Goal: Complete application form

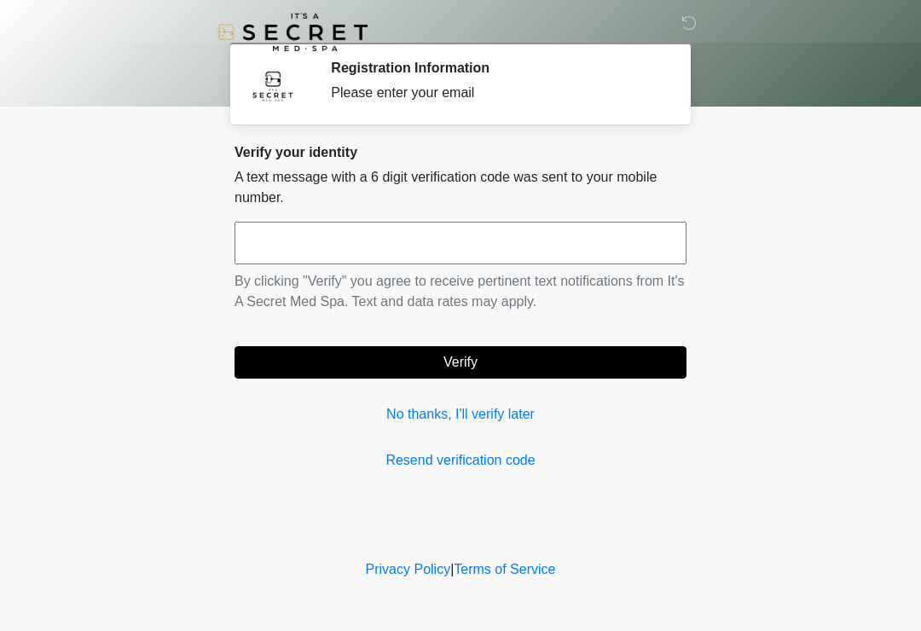
click at [498, 240] on input "text" at bounding box center [461, 243] width 452 height 43
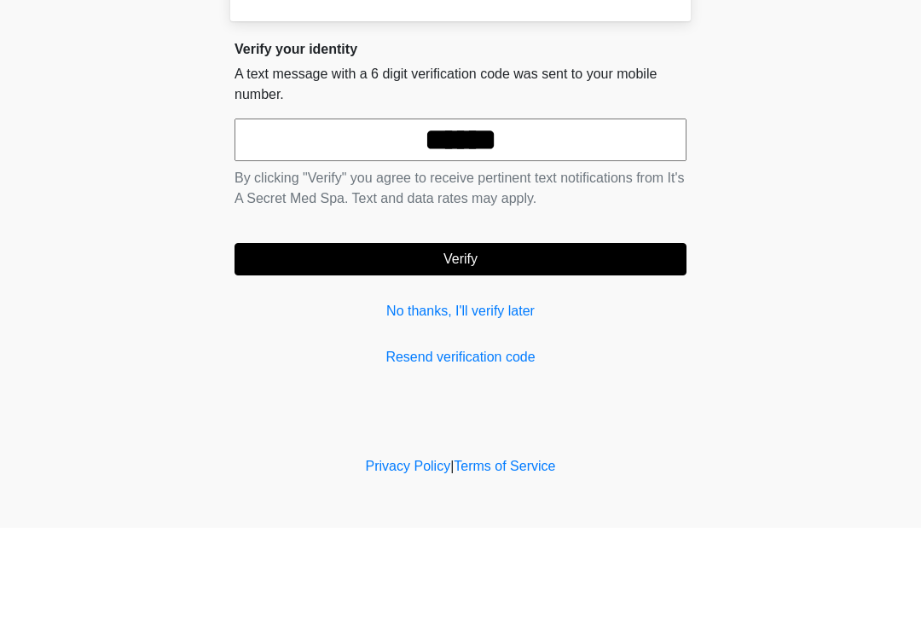
type input "******"
click at [602, 346] on button "Verify" at bounding box center [461, 362] width 452 height 32
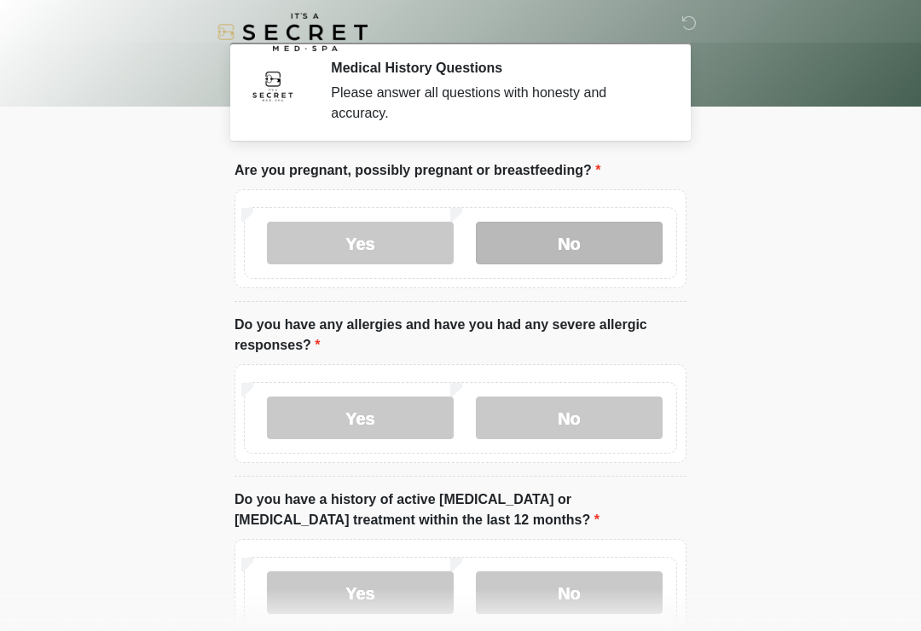
click at [588, 248] on label "No" at bounding box center [569, 243] width 187 height 43
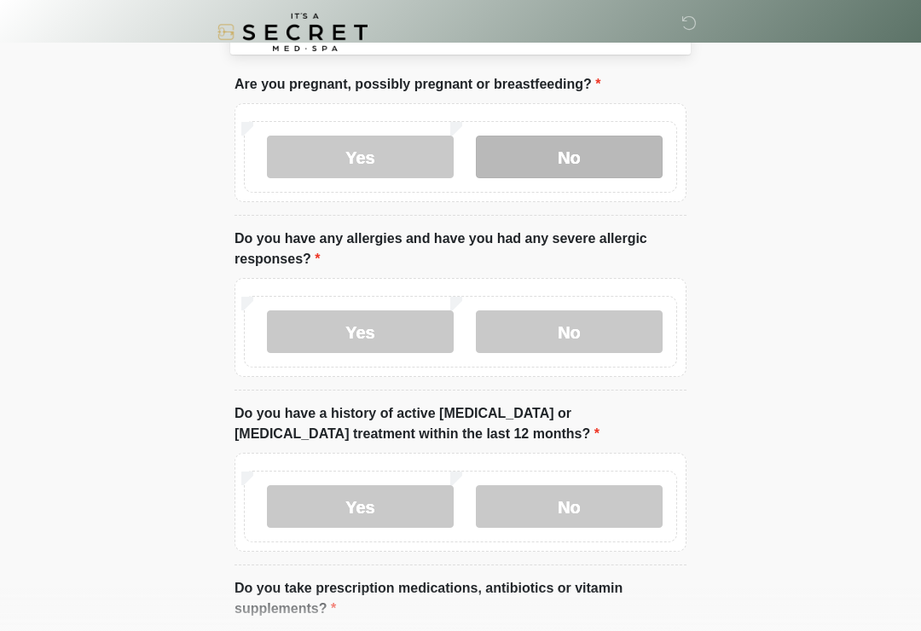
scroll to position [96, 0]
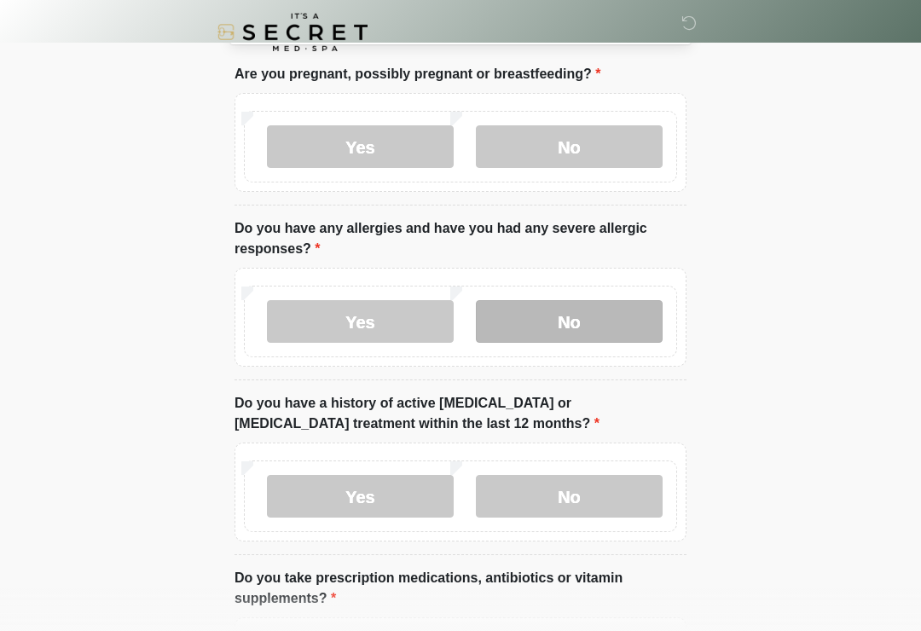
click at [548, 312] on label "No" at bounding box center [569, 321] width 187 height 43
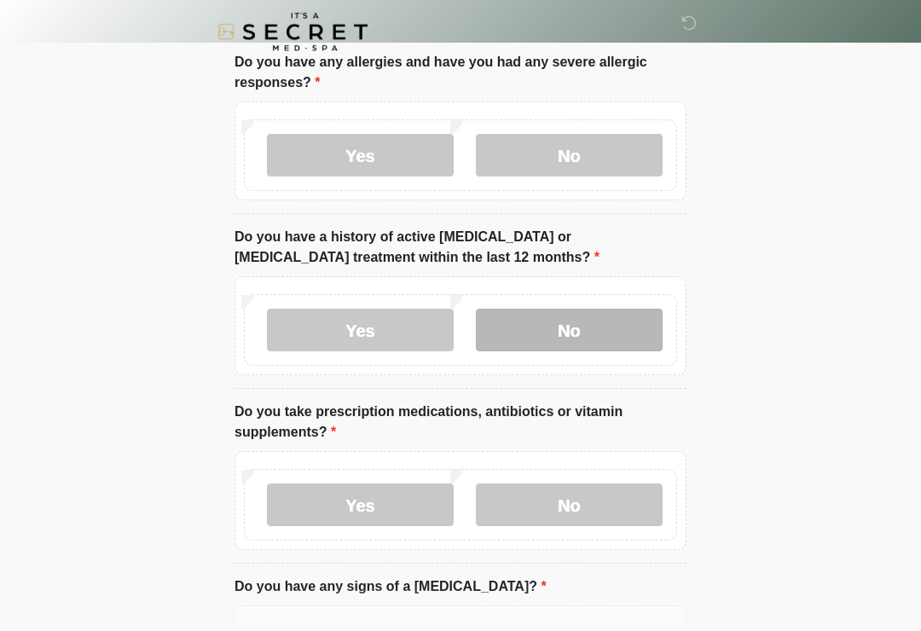
click at [559, 338] on label "No" at bounding box center [569, 331] width 187 height 43
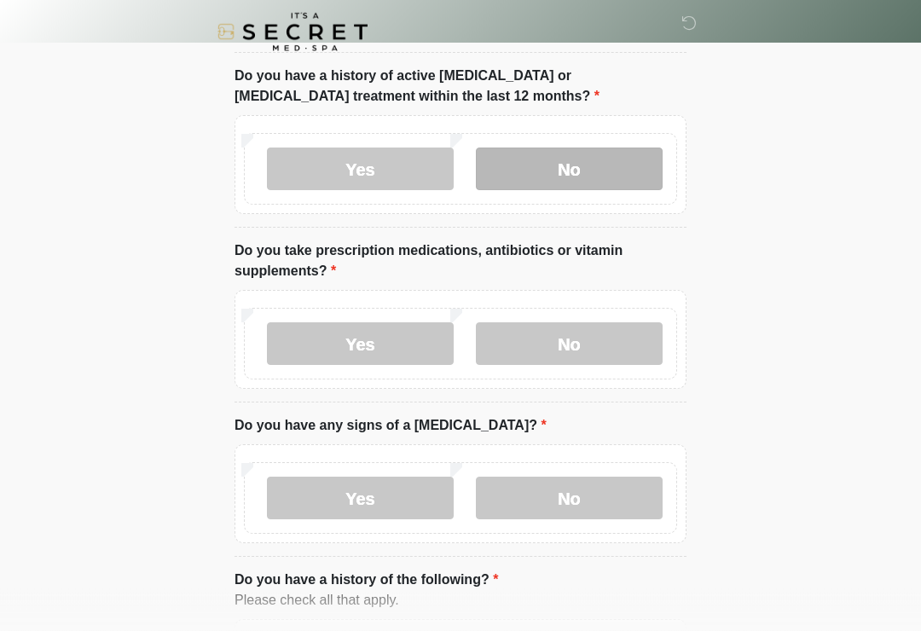
scroll to position [432, 0]
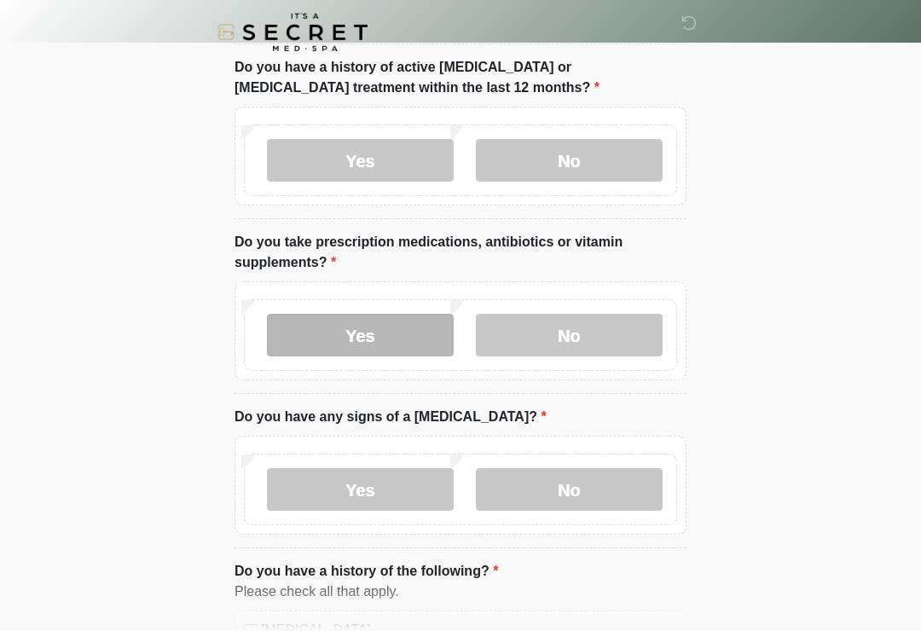
click at [303, 339] on label "Yes" at bounding box center [360, 335] width 187 height 43
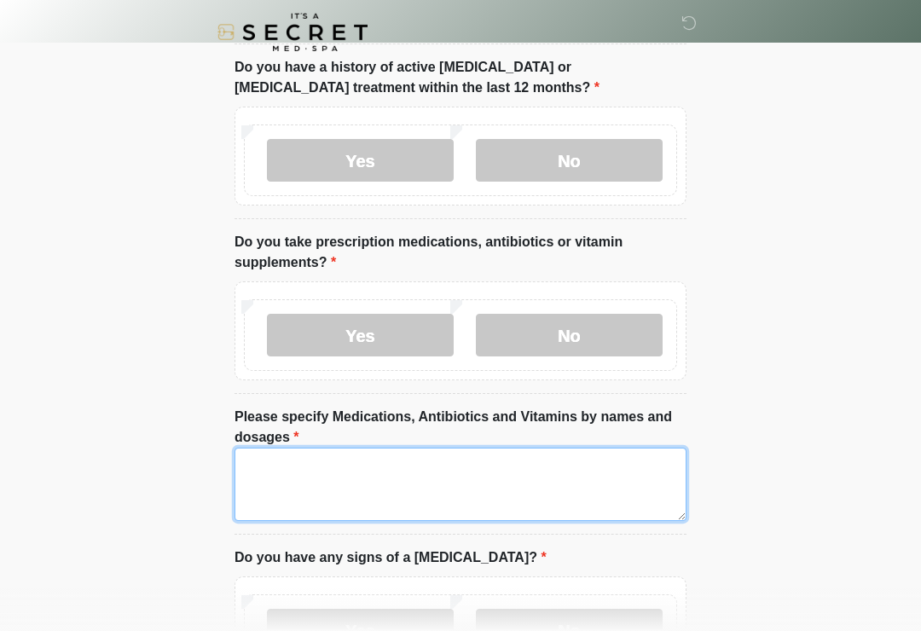
click at [294, 479] on textarea "Please specify Medications, Antibiotics and Vitamins by names and dosages" at bounding box center [461, 484] width 452 height 73
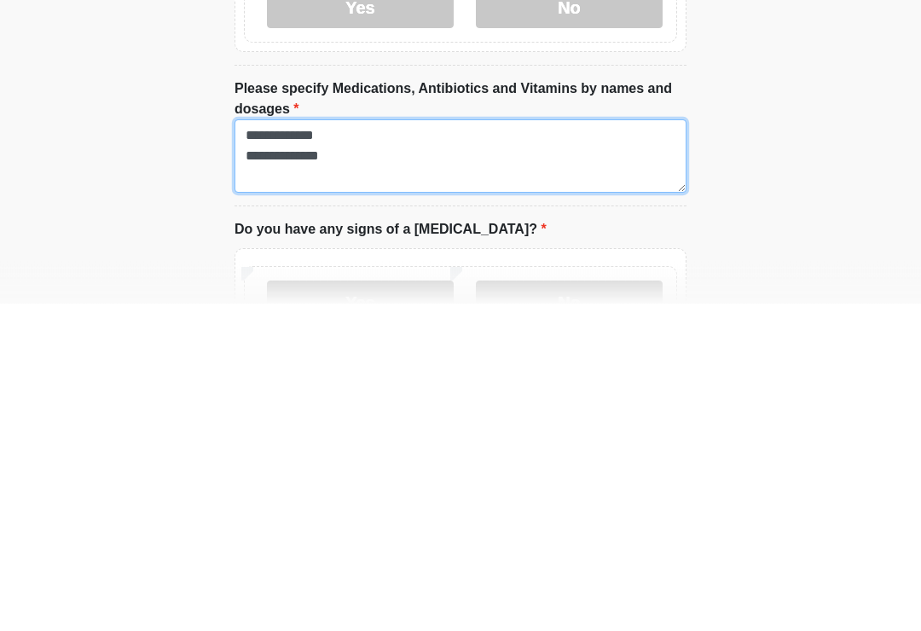
click at [357, 448] on textarea "**********" at bounding box center [461, 484] width 452 height 73
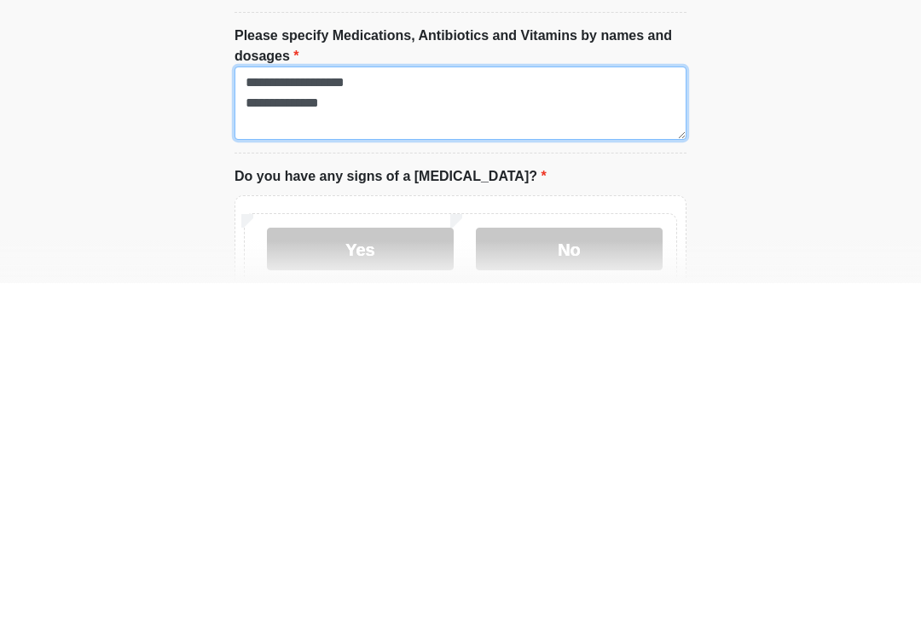
type textarea "**********"
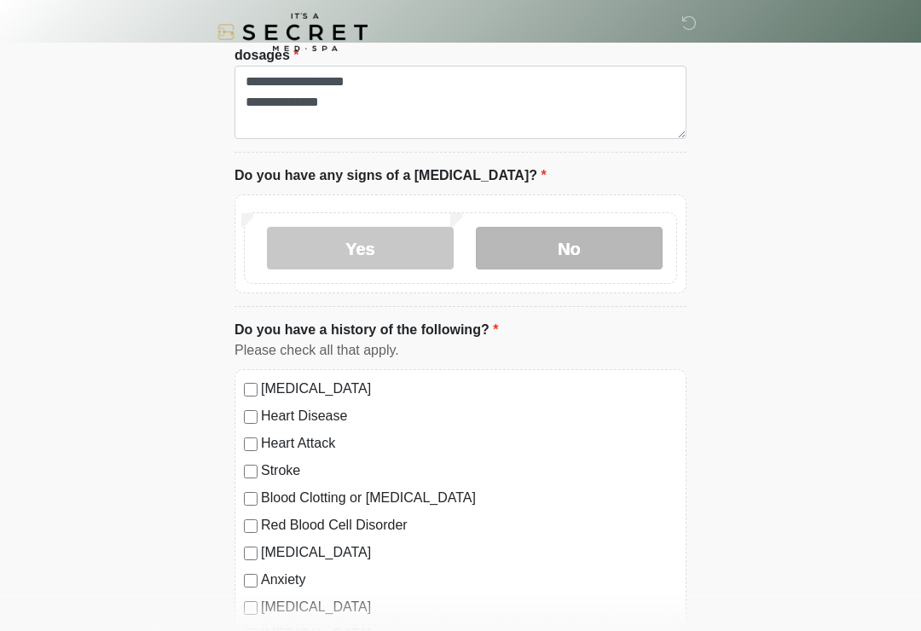
click at [543, 250] on label "No" at bounding box center [569, 248] width 187 height 43
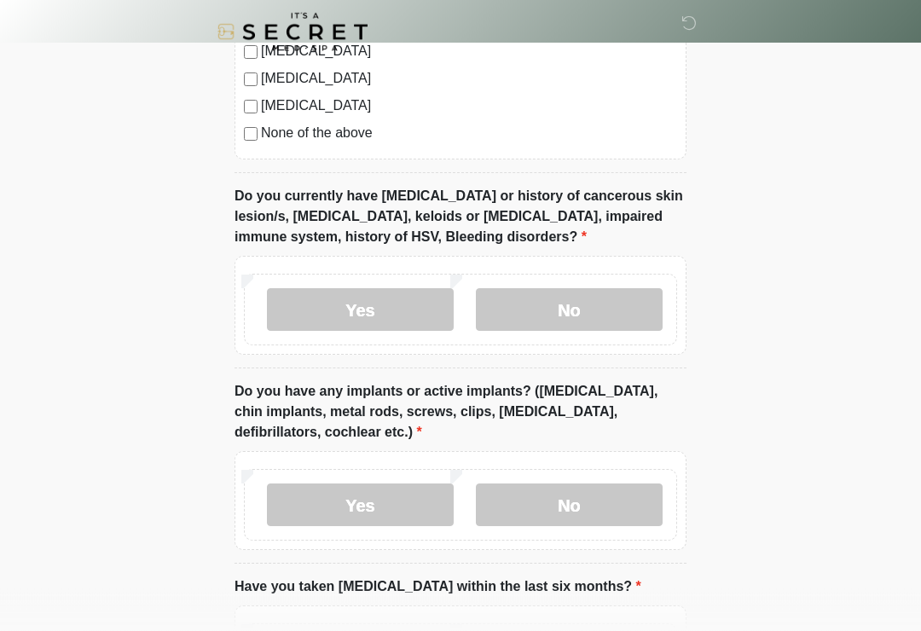
scroll to position [1374, 0]
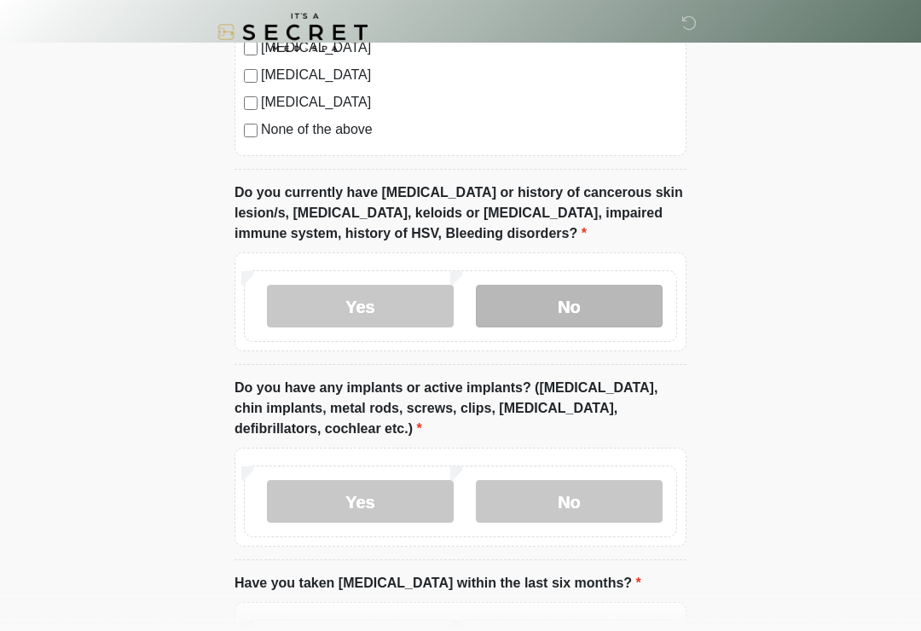
click at [534, 305] on label "No" at bounding box center [569, 306] width 187 height 43
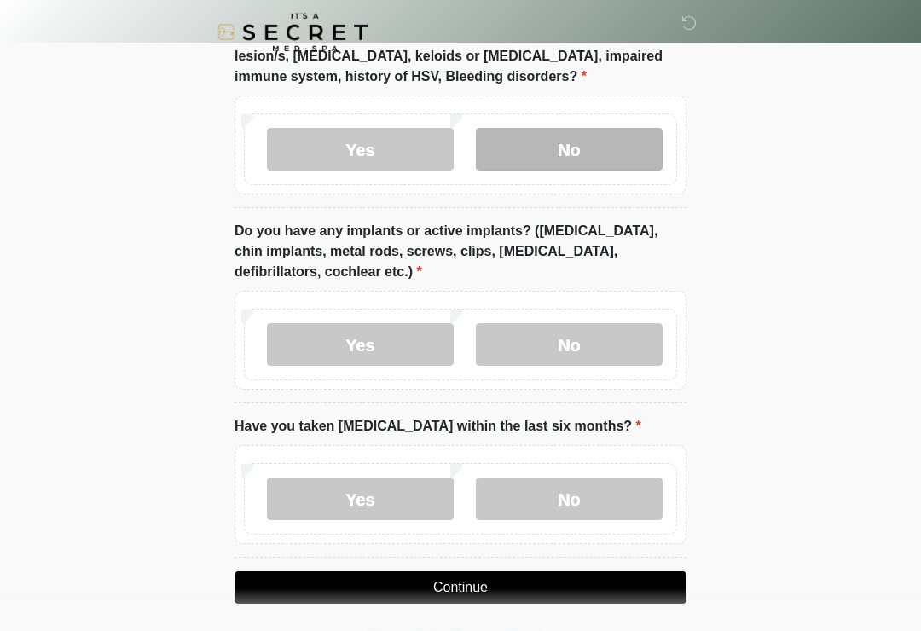
scroll to position [1531, 0]
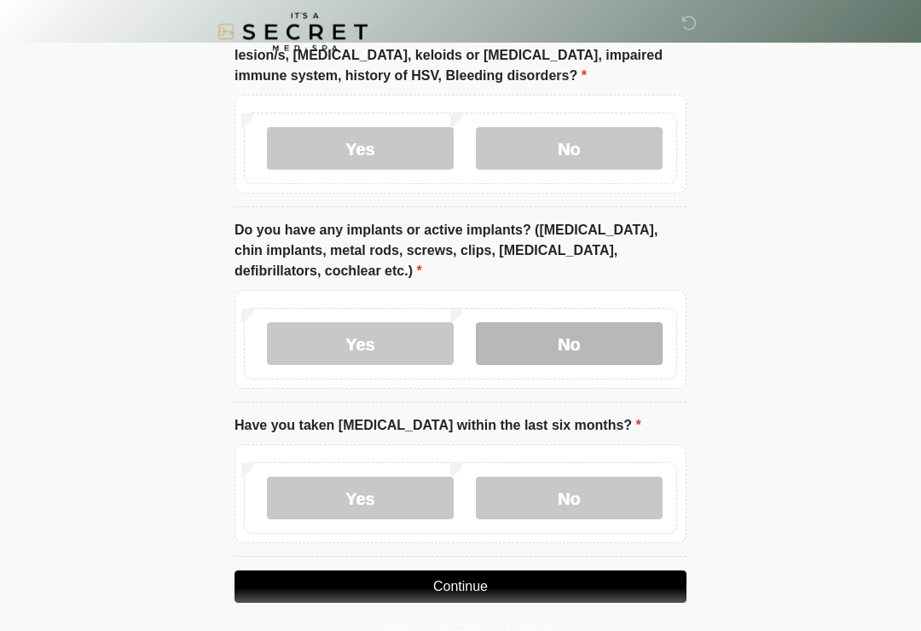
click at [560, 354] on label "No" at bounding box center [569, 344] width 187 height 43
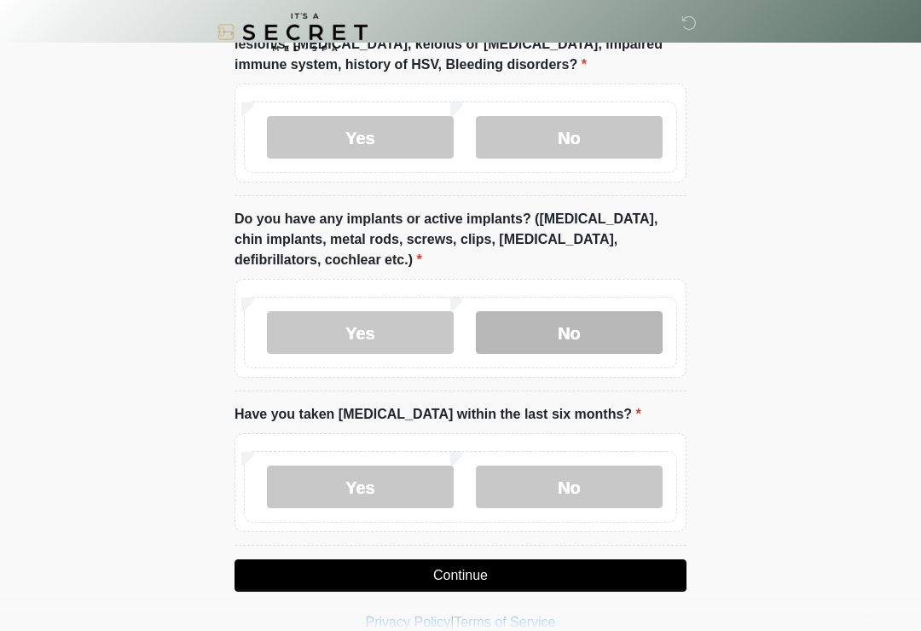
scroll to position [1565, 0]
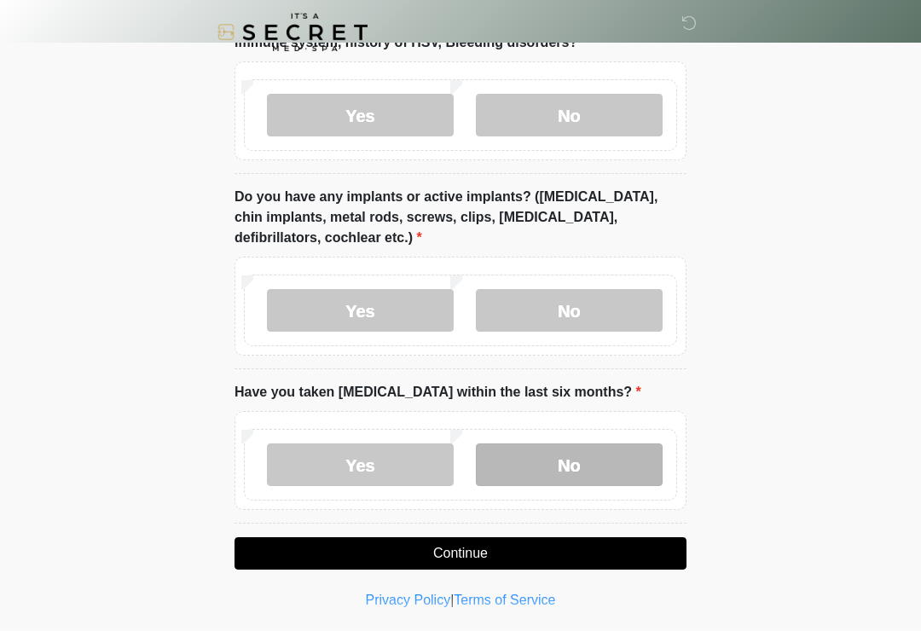
click at [573, 455] on label "No" at bounding box center [569, 464] width 187 height 43
click at [334, 546] on button "Continue" at bounding box center [461, 553] width 452 height 32
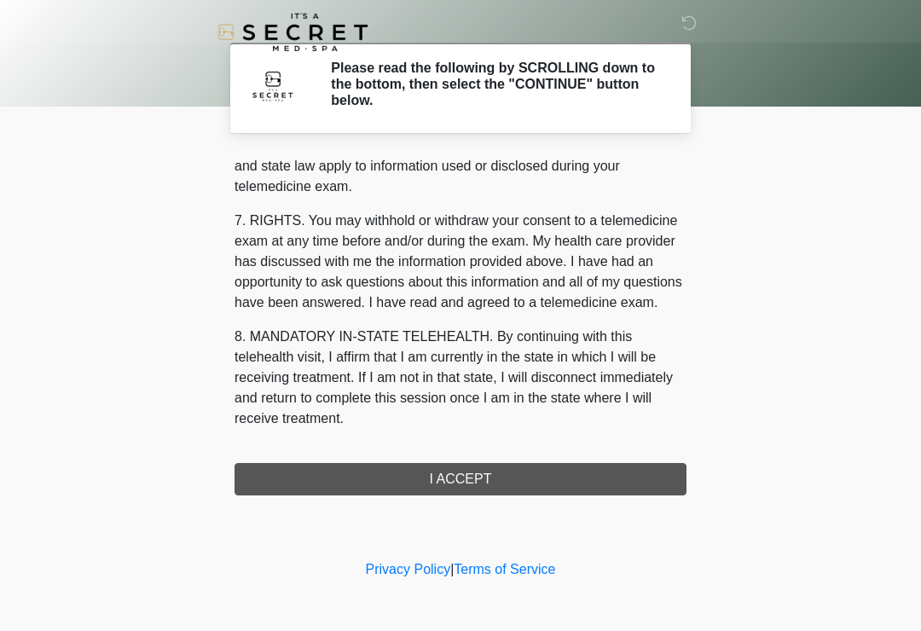
scroll to position [699, 0]
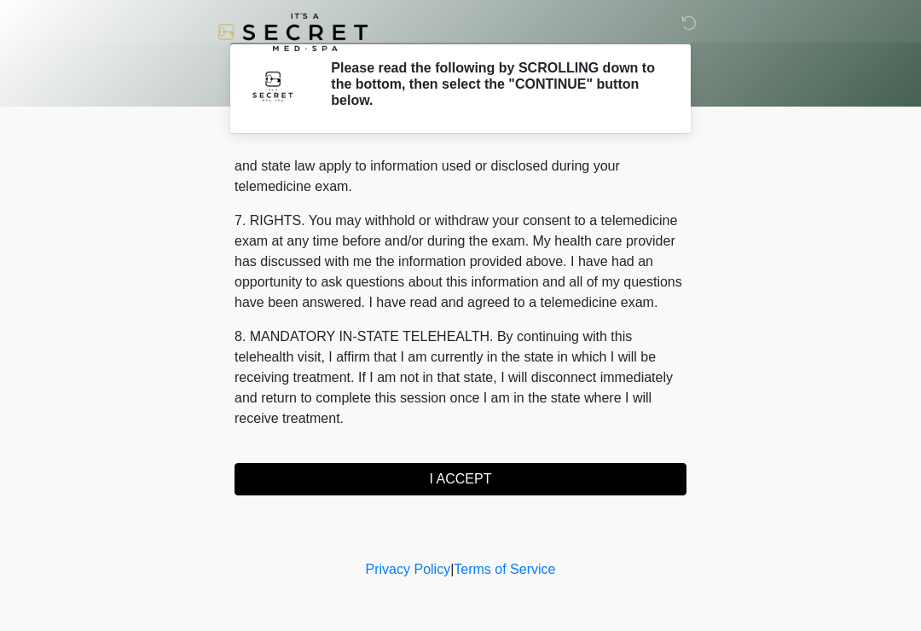
click at [387, 478] on button "I ACCEPT" at bounding box center [461, 479] width 452 height 32
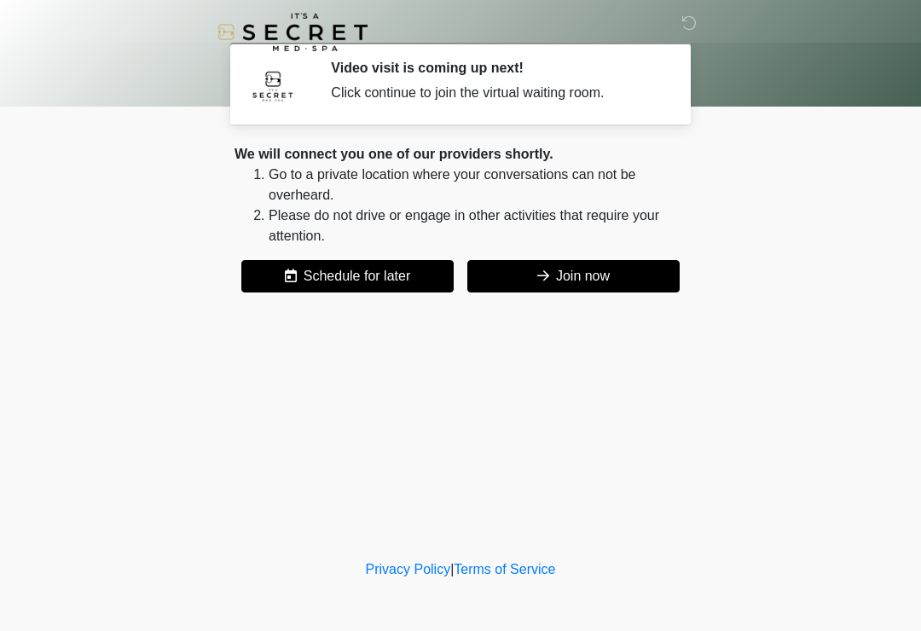
click at [537, 278] on icon at bounding box center [543, 276] width 12 height 14
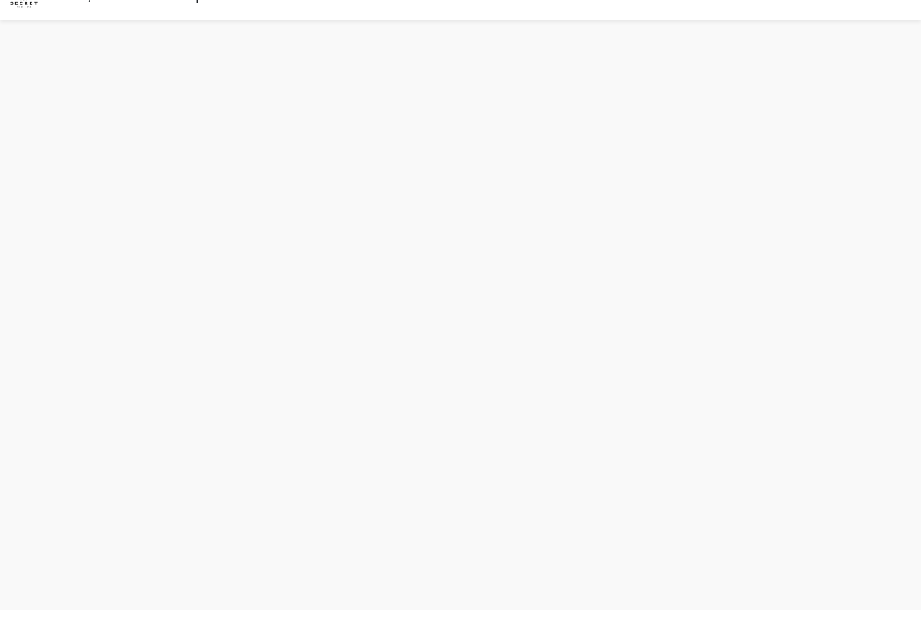
scroll to position [5, 0]
